Goal: Check status: Check status

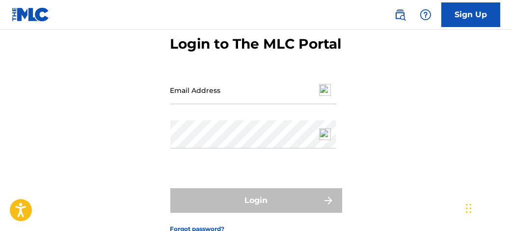
click at [196, 98] on input "Email Address" at bounding box center [253, 90] width 166 height 28
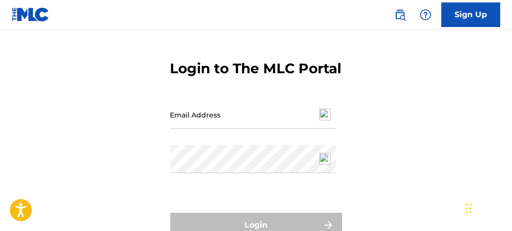
scroll to position [30, 0]
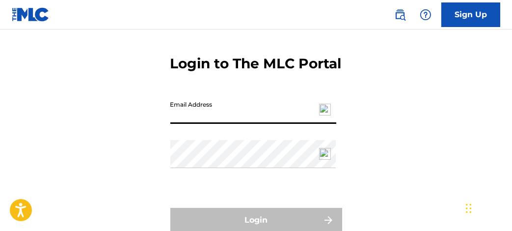
click at [210, 124] on input "Email Address" at bounding box center [253, 110] width 166 height 28
type input "[EMAIL_ADDRESS][DOMAIN_NAME]"
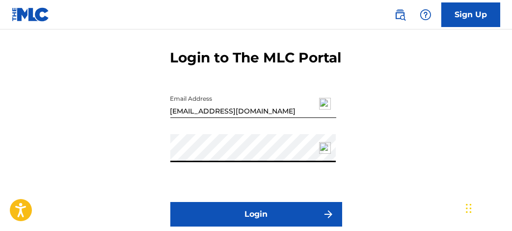
scroll to position [40, 0]
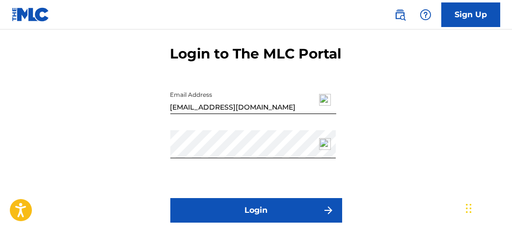
click at [208, 217] on button "Login" at bounding box center [256, 210] width 172 height 25
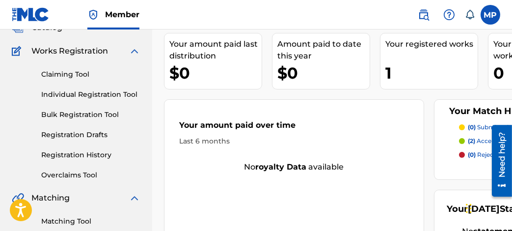
scroll to position [73, 0]
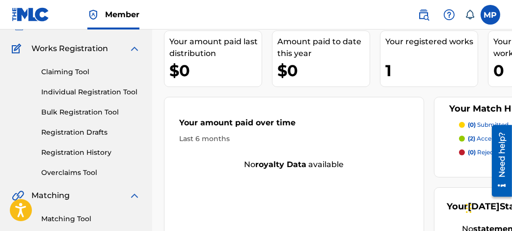
click at [82, 149] on link "Registration History" at bounding box center [90, 152] width 99 height 10
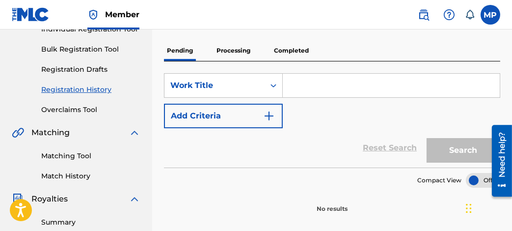
scroll to position [132, 0]
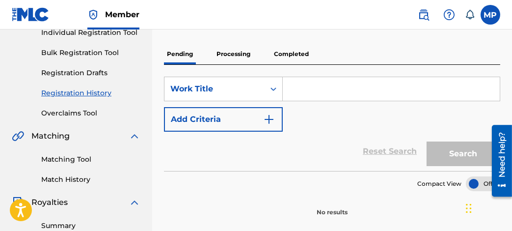
click at [229, 58] on p "Processing" at bounding box center [233, 54] width 40 height 21
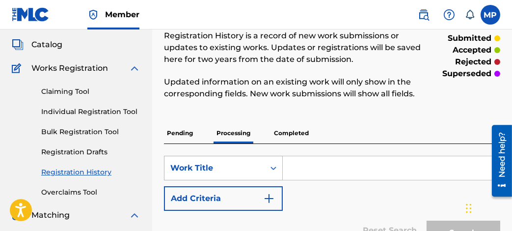
scroll to position [13, 0]
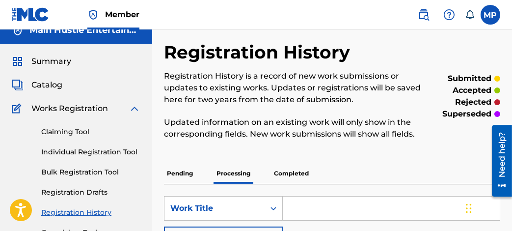
click at [291, 169] on p "Completed" at bounding box center [291, 173] width 41 height 21
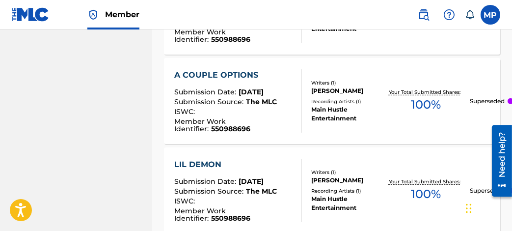
scroll to position [848, 0]
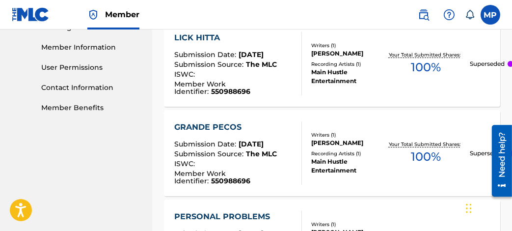
scroll to position [428, 0]
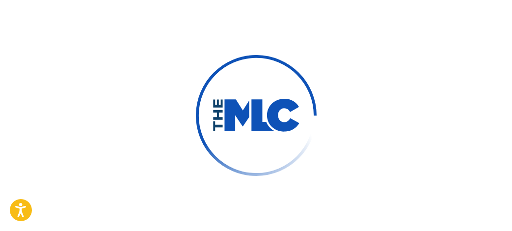
type input "Main Hustle"
type input "Publishing"
type input "[EMAIL_ADDRESS][DOMAIN_NAME]"
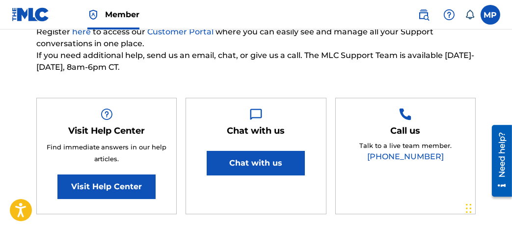
scroll to position [153, 0]
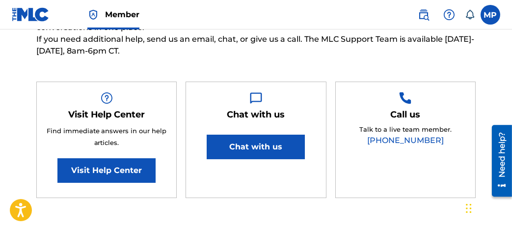
click at [236, 149] on button "Chat with us" at bounding box center [256, 146] width 98 height 25
